Goal: Navigation & Orientation: Find specific page/section

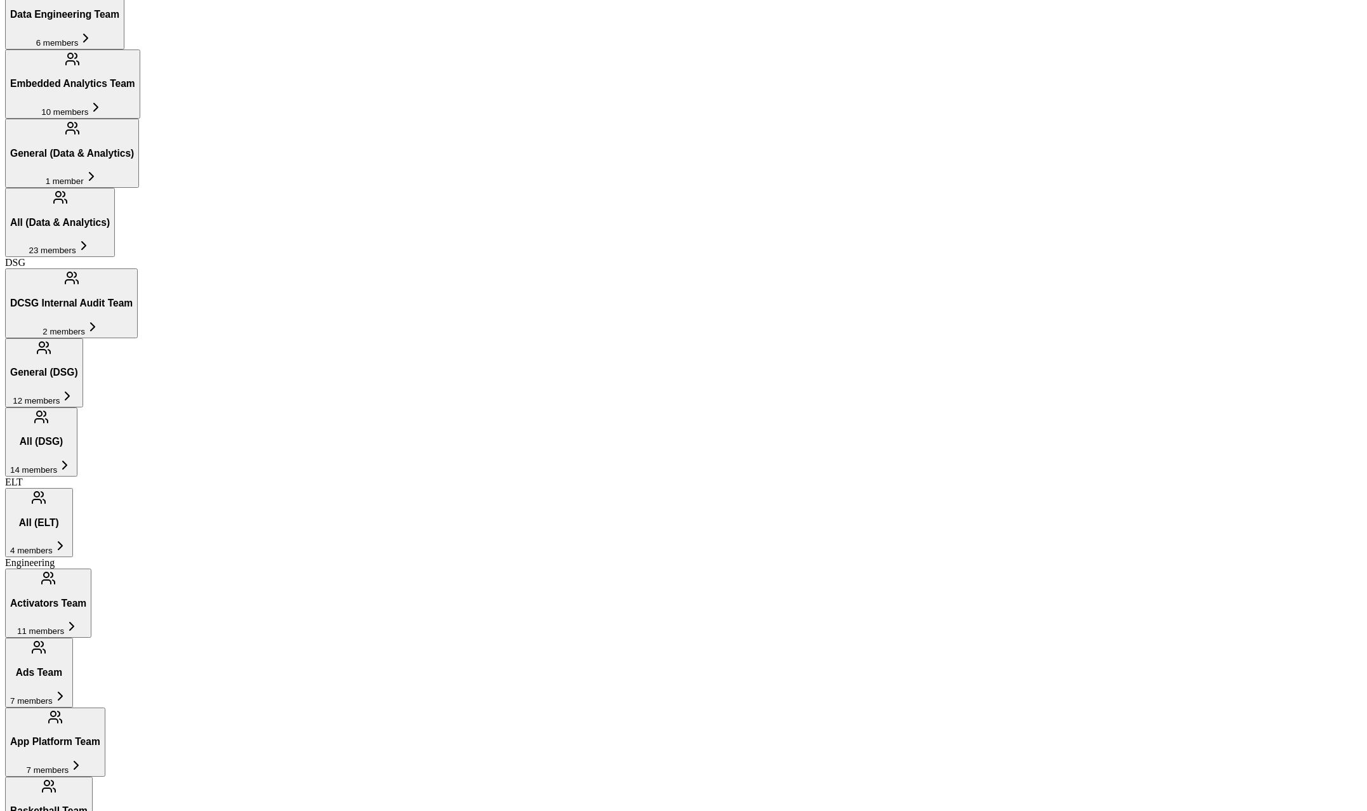
scroll to position [801, 0]
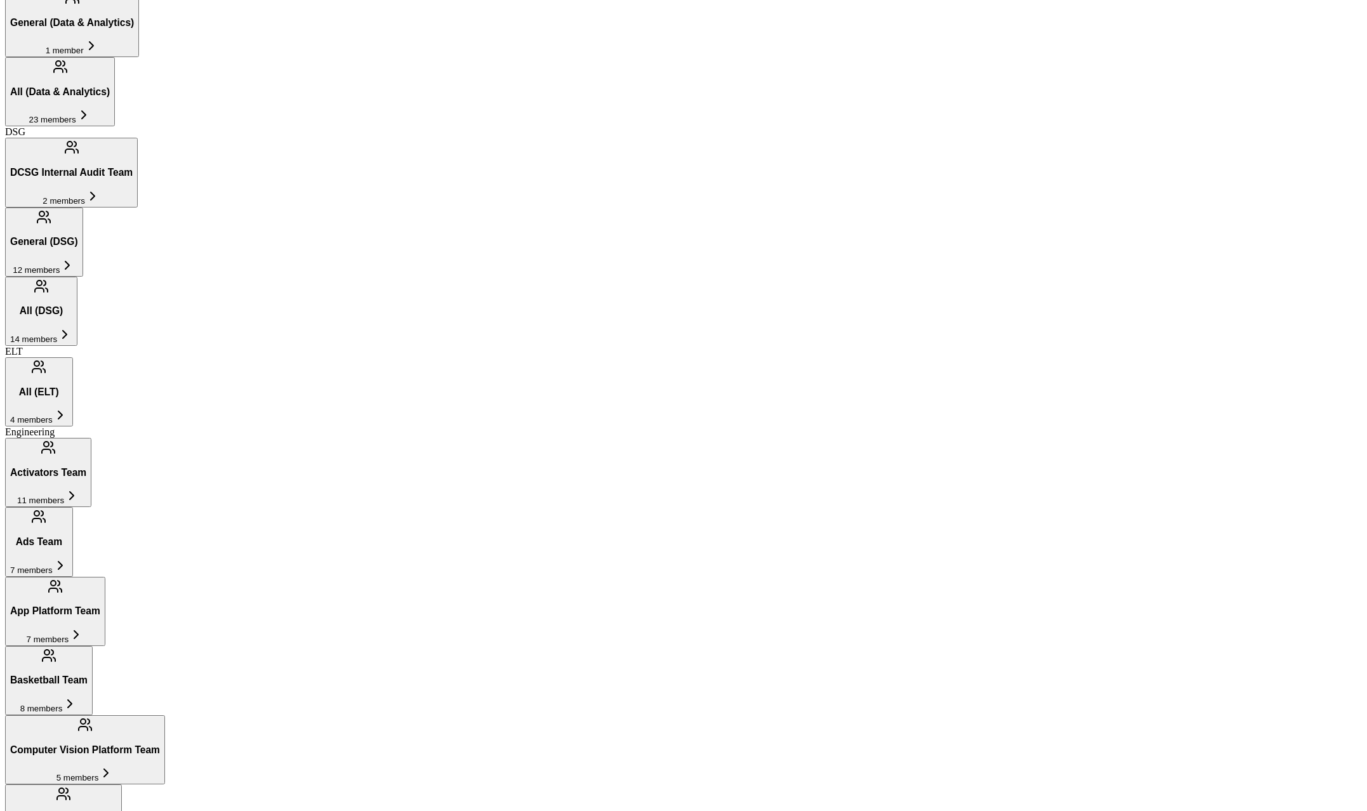
scroll to position [947, 0]
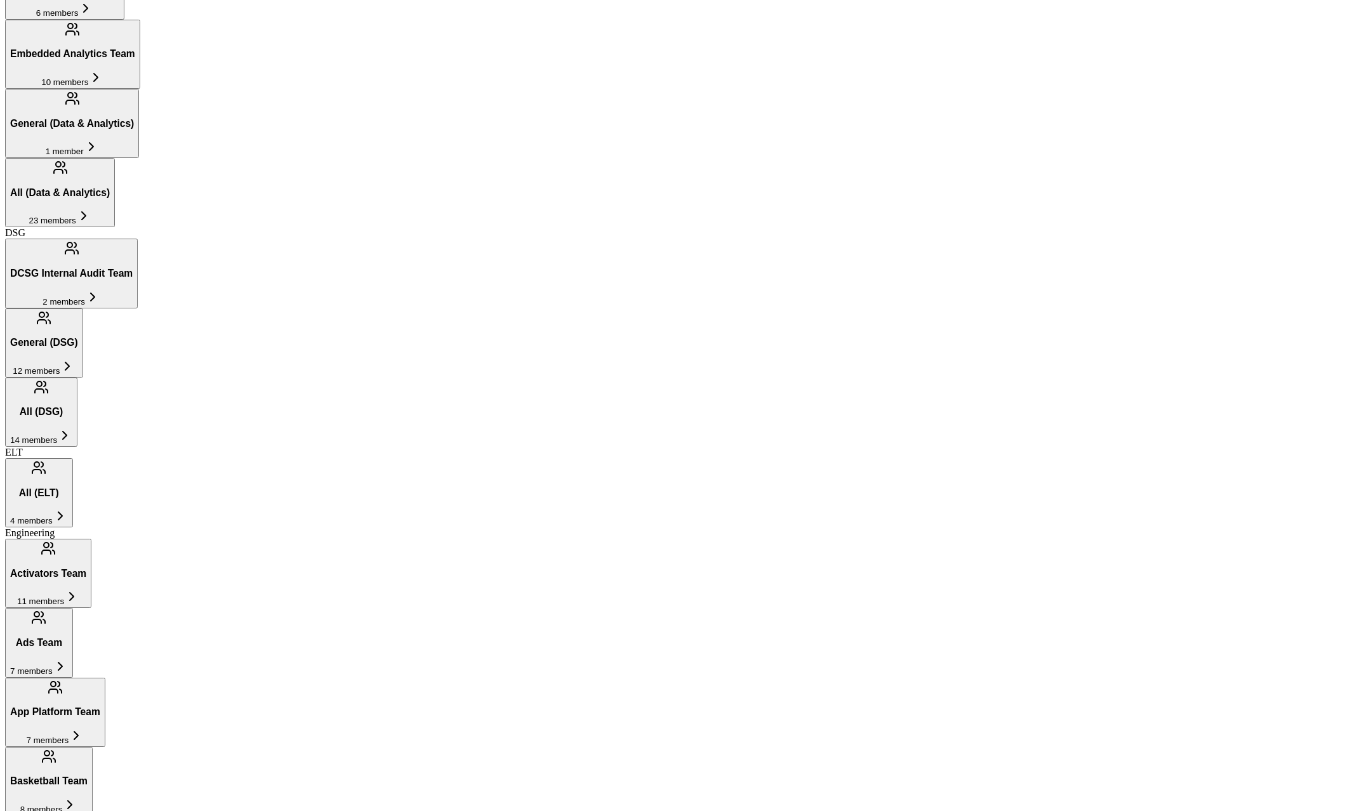
scroll to position [852, 0]
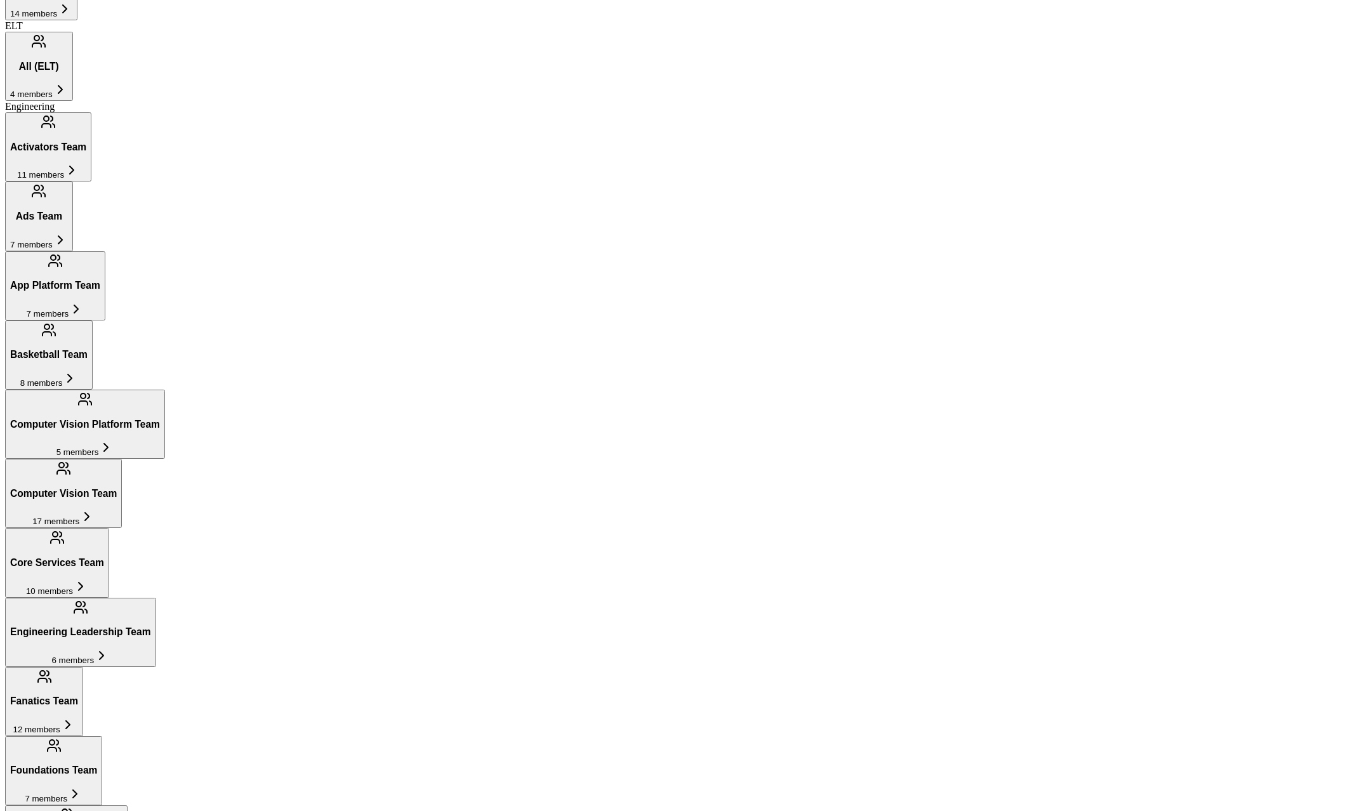
scroll to position [1186, 0]
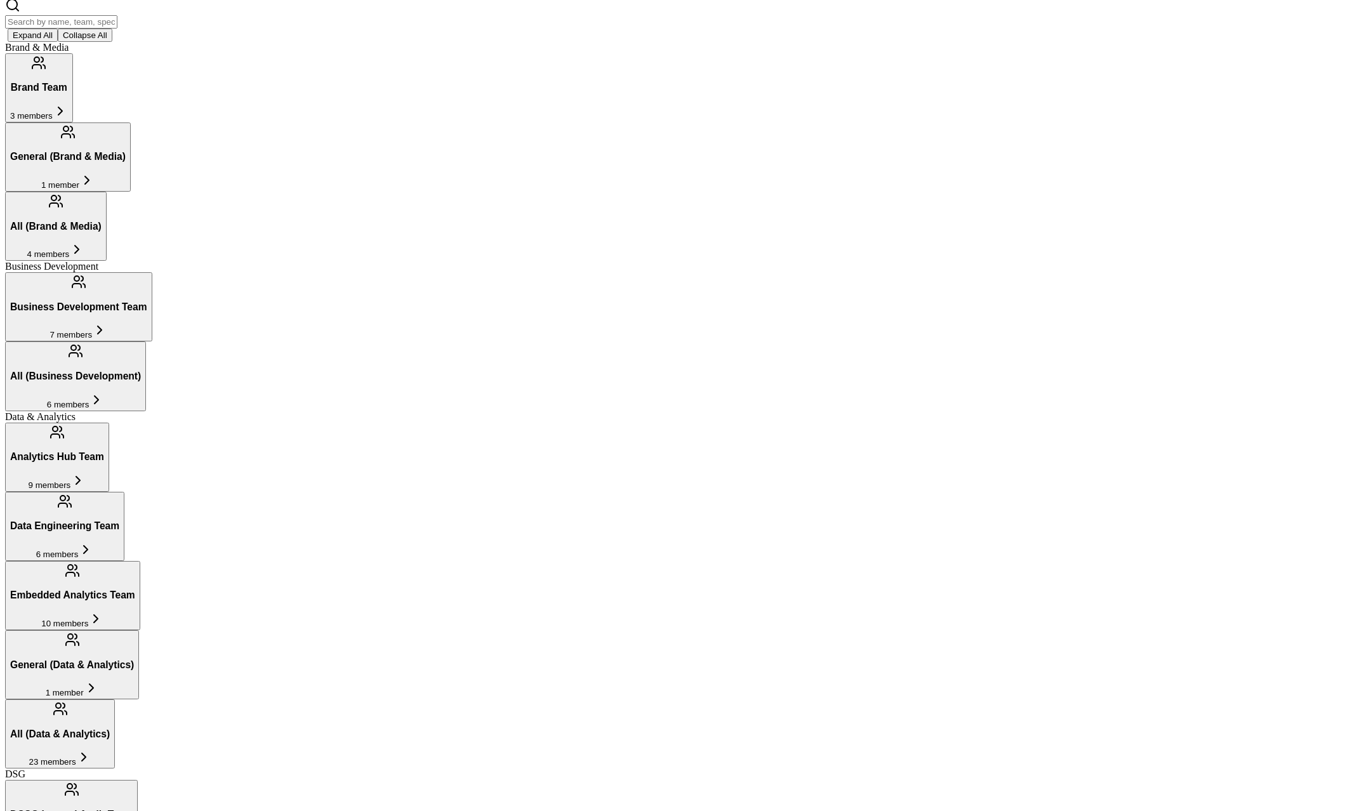
scroll to position [342, 0]
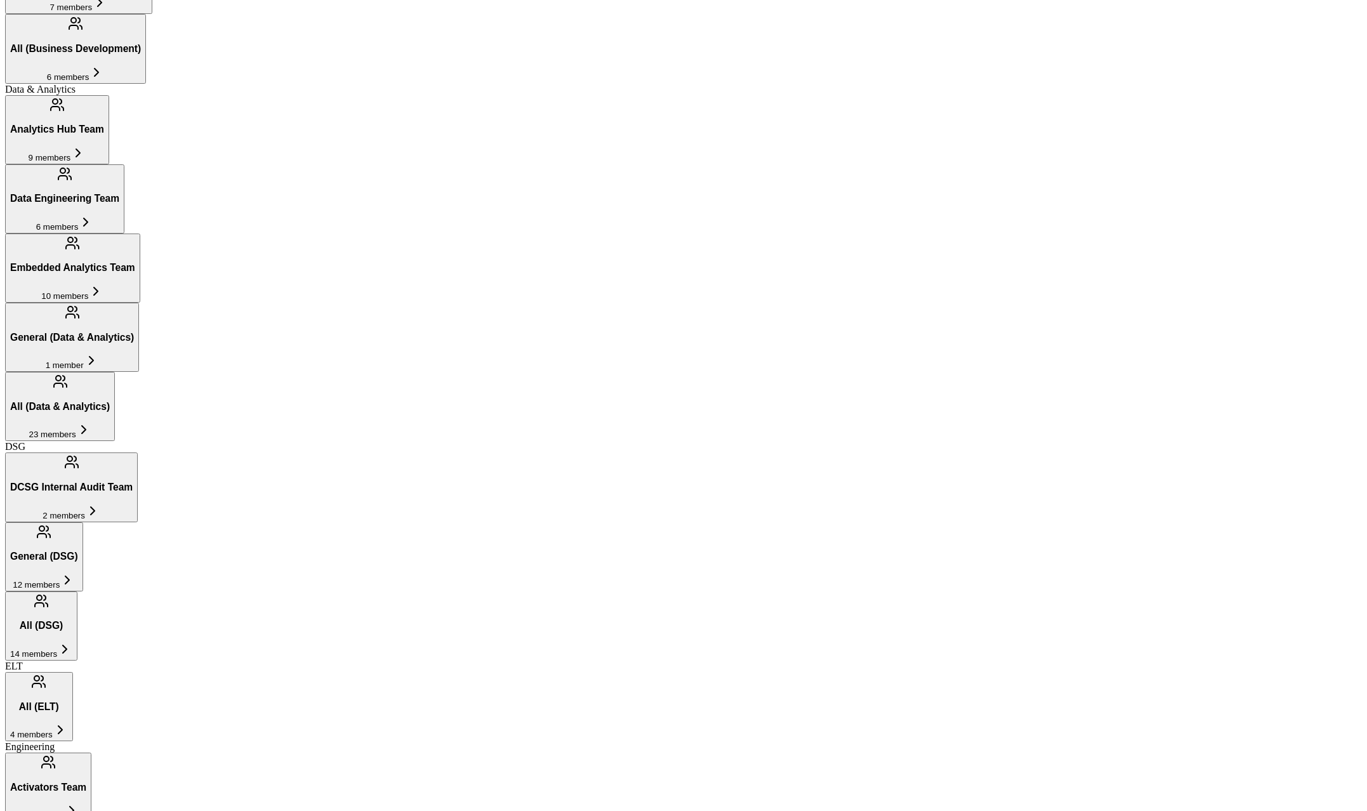
scroll to position [509, 0]
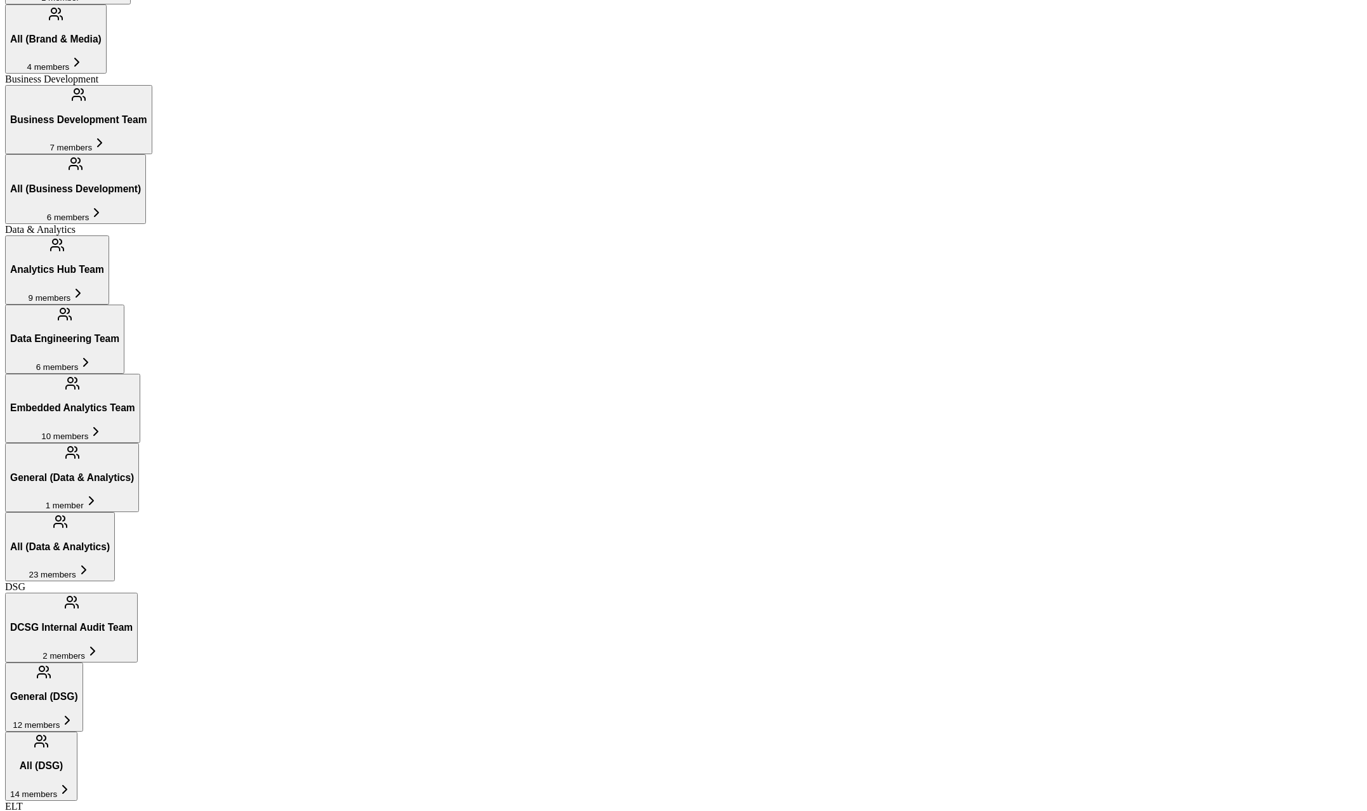
scroll to position [399, 0]
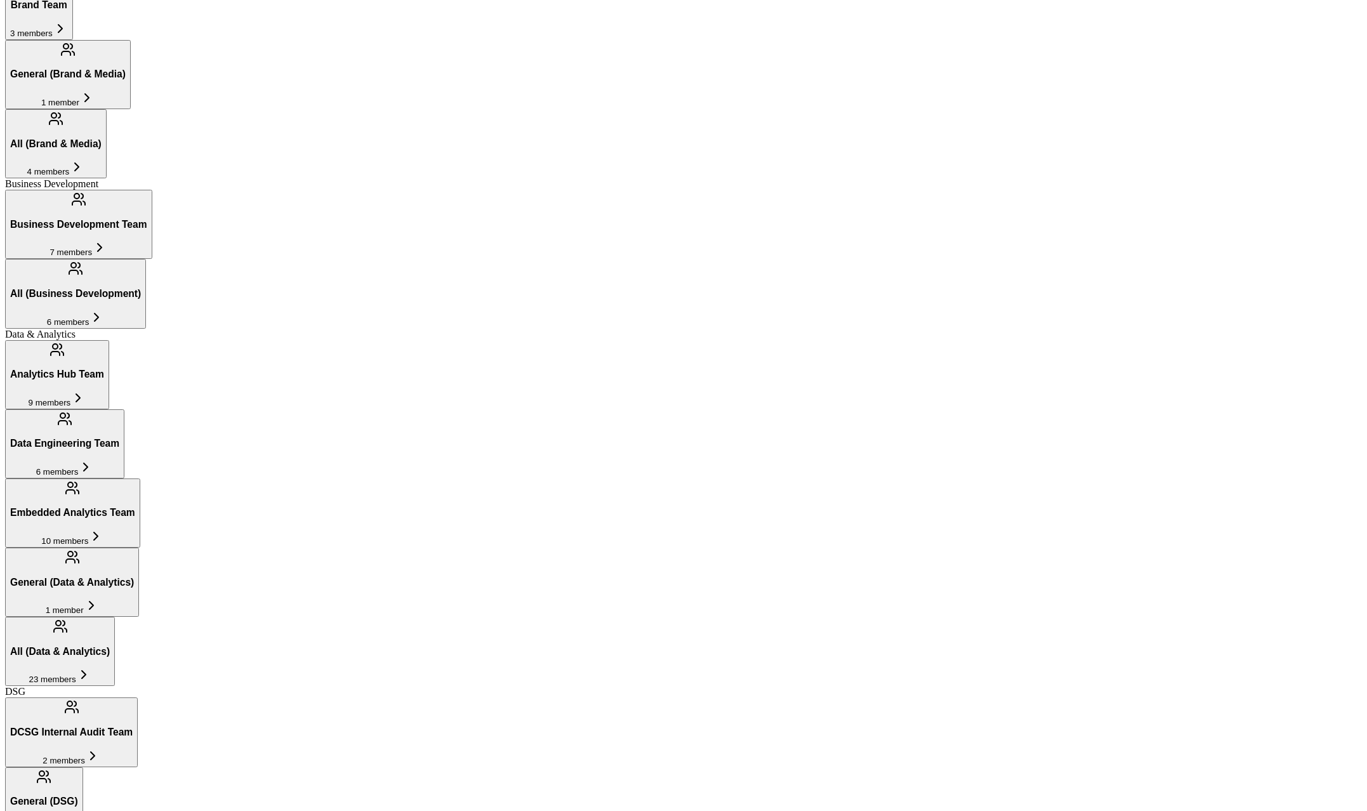
scroll to position [306, 0]
